Goal: Task Accomplishment & Management: Use online tool/utility

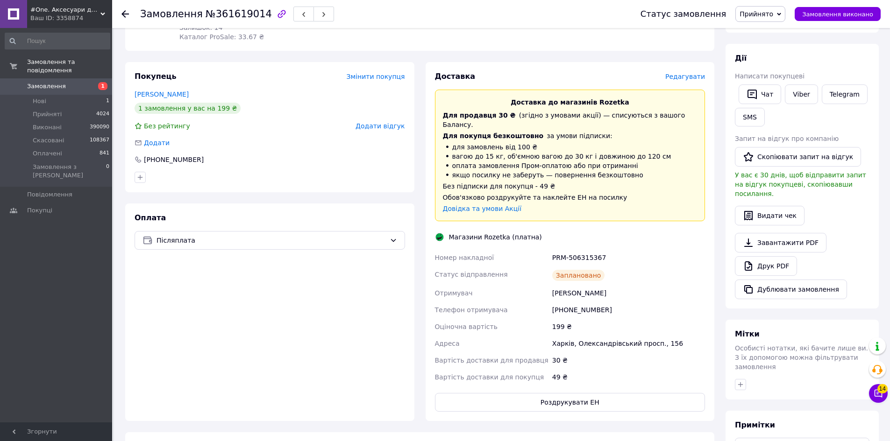
scroll to position [155, 0]
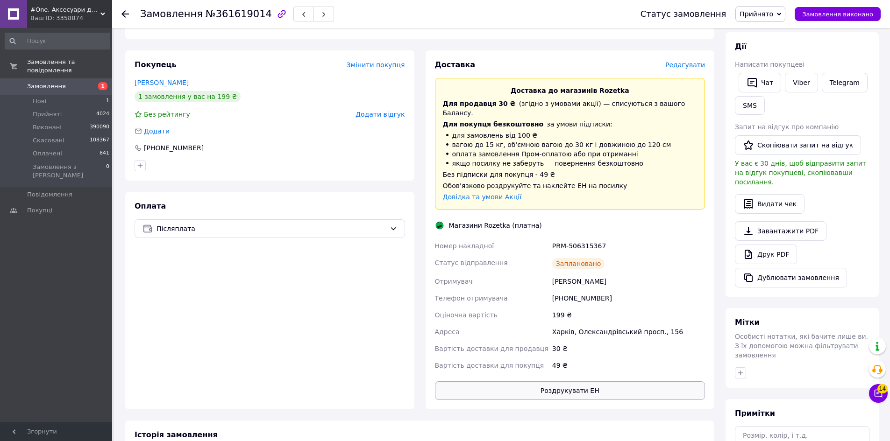
click at [554, 382] on button "Роздрукувати ЕН" at bounding box center [570, 391] width 270 height 19
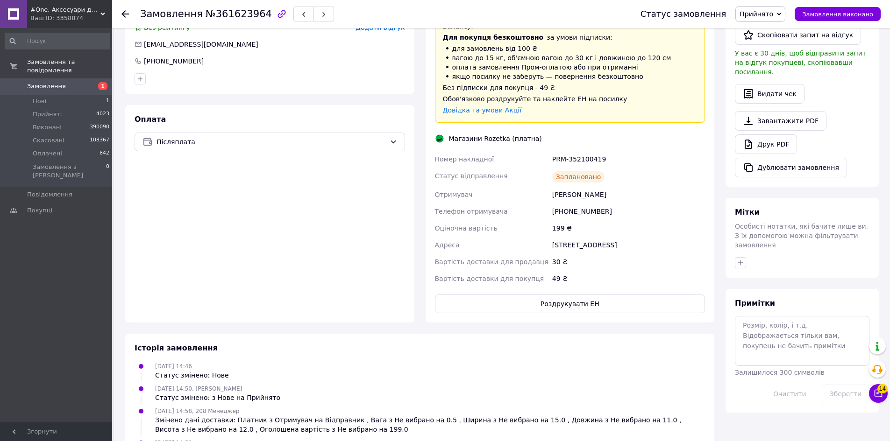
scroll to position [234, 0]
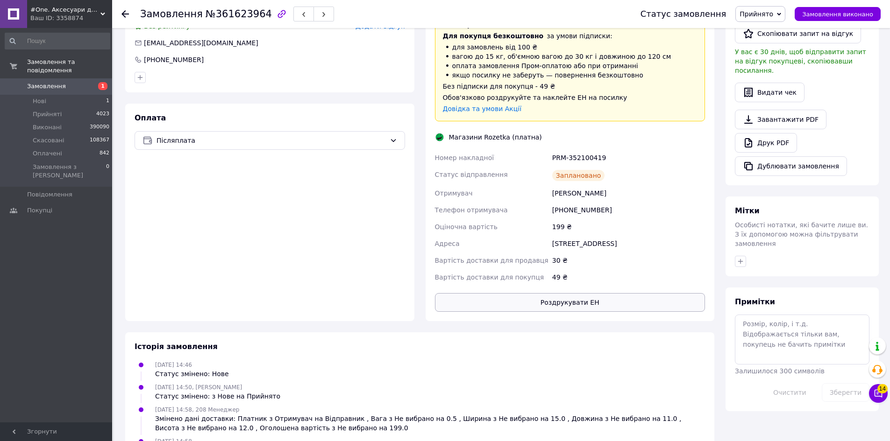
click at [523, 301] on button "Роздрукувати ЕН" at bounding box center [570, 302] width 270 height 19
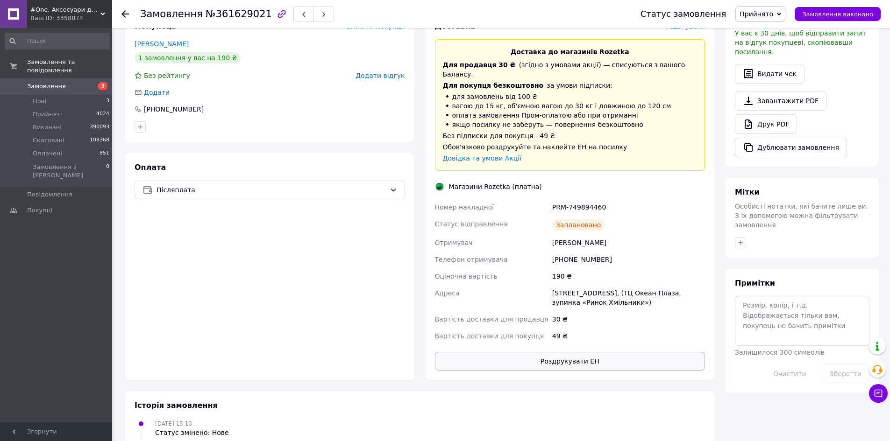
scroll to position [289, 0]
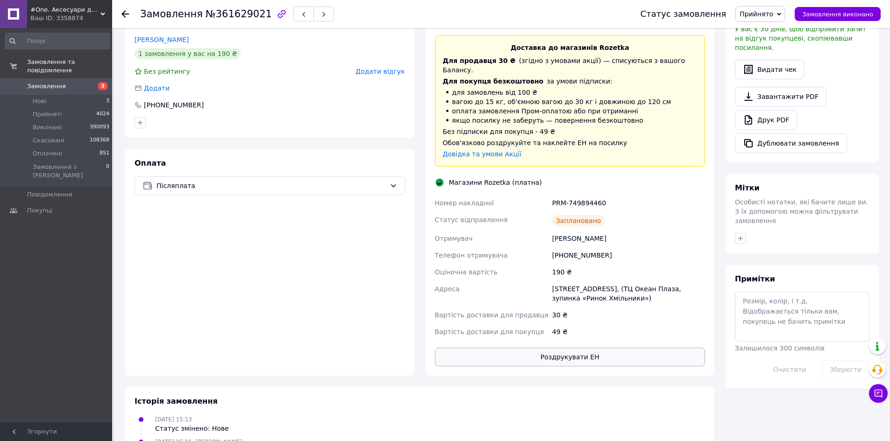
click at [532, 348] on button "Роздрукувати ЕН" at bounding box center [570, 357] width 270 height 19
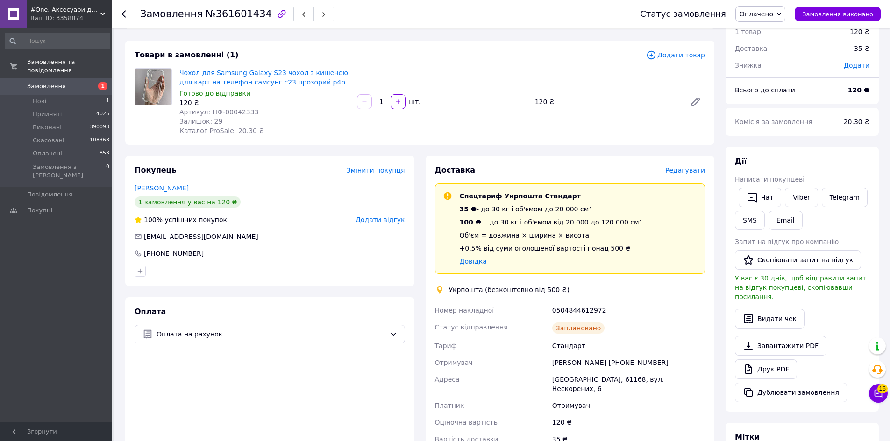
scroll to position [234, 0]
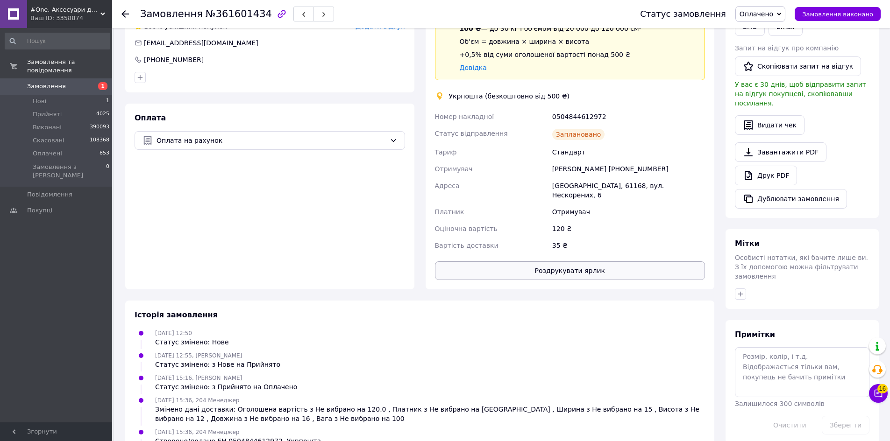
click at [538, 262] on button "Роздрукувати ярлик" at bounding box center [570, 271] width 270 height 19
